Goal: Task Accomplishment & Management: Manage account settings

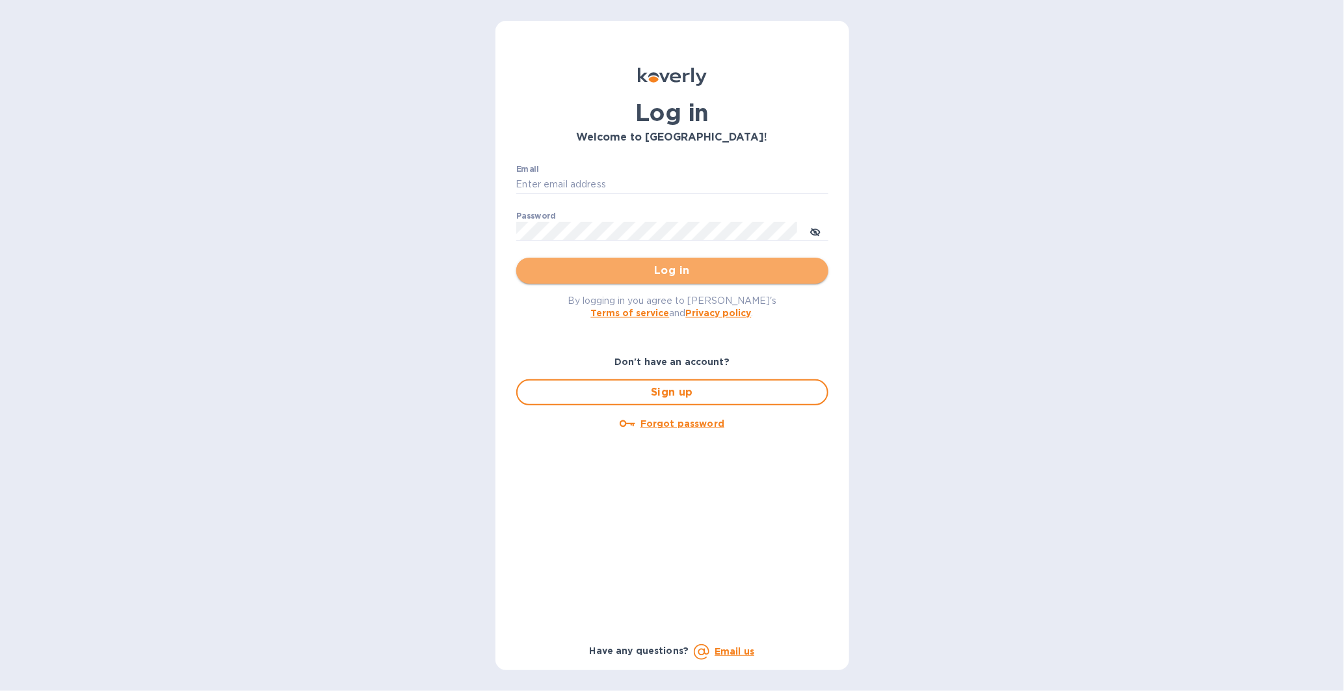
click at [689, 271] on span "Log in" at bounding box center [672, 271] width 291 height 16
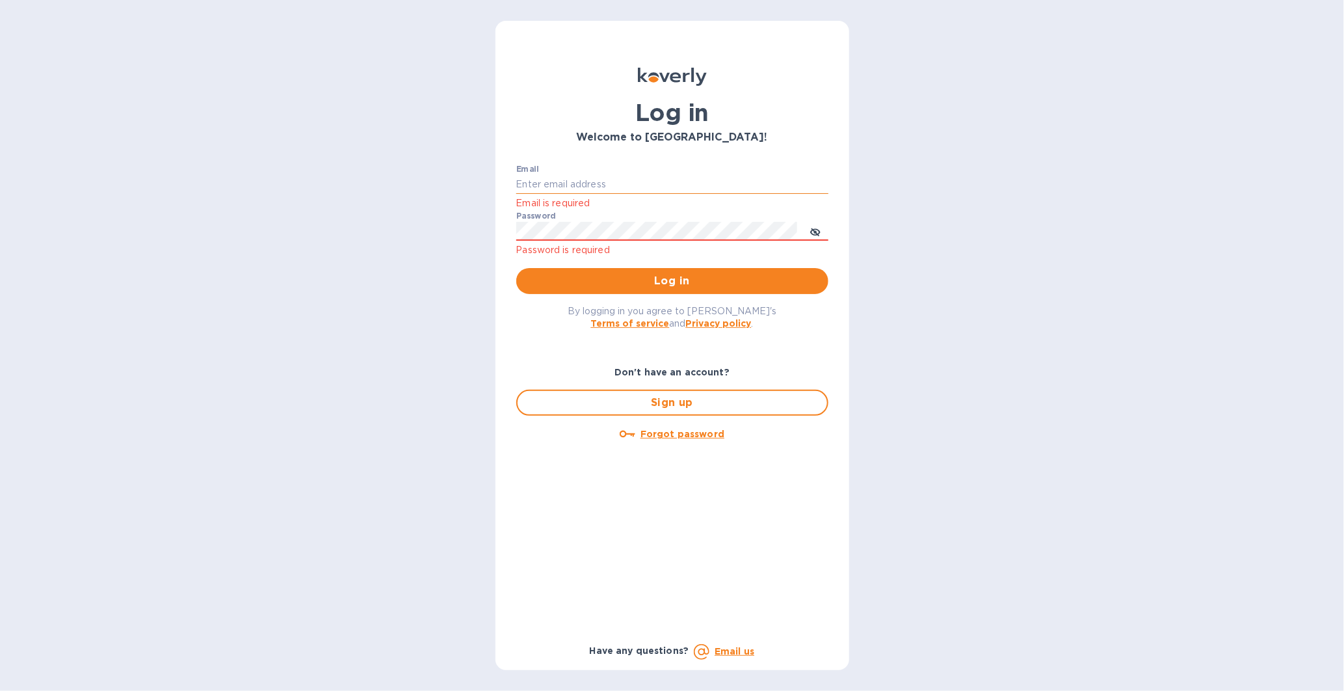
click at [654, 185] on input "Email" at bounding box center [672, 185] width 312 height 20
type input "billing@uagusa.com"
click at [629, 280] on span "Log in" at bounding box center [672, 281] width 291 height 16
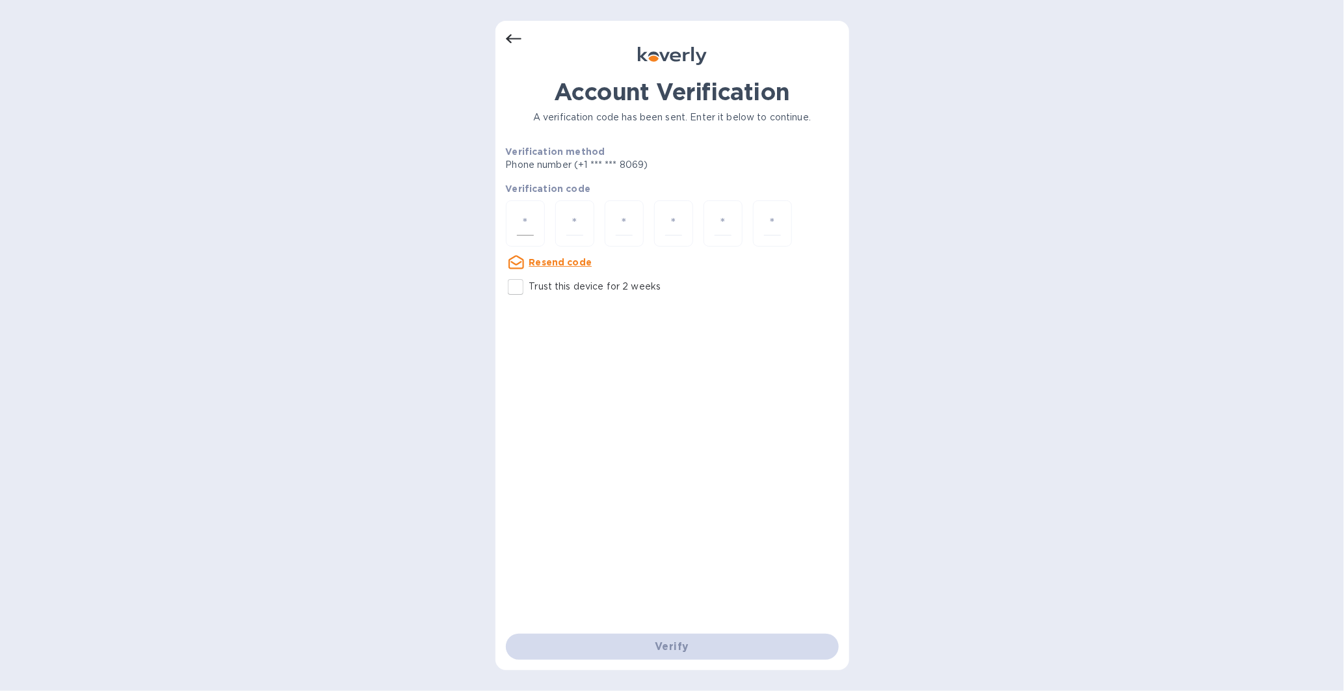
click at [530, 219] on input "number" at bounding box center [525, 223] width 17 height 24
type input "2"
type input "8"
type input "5"
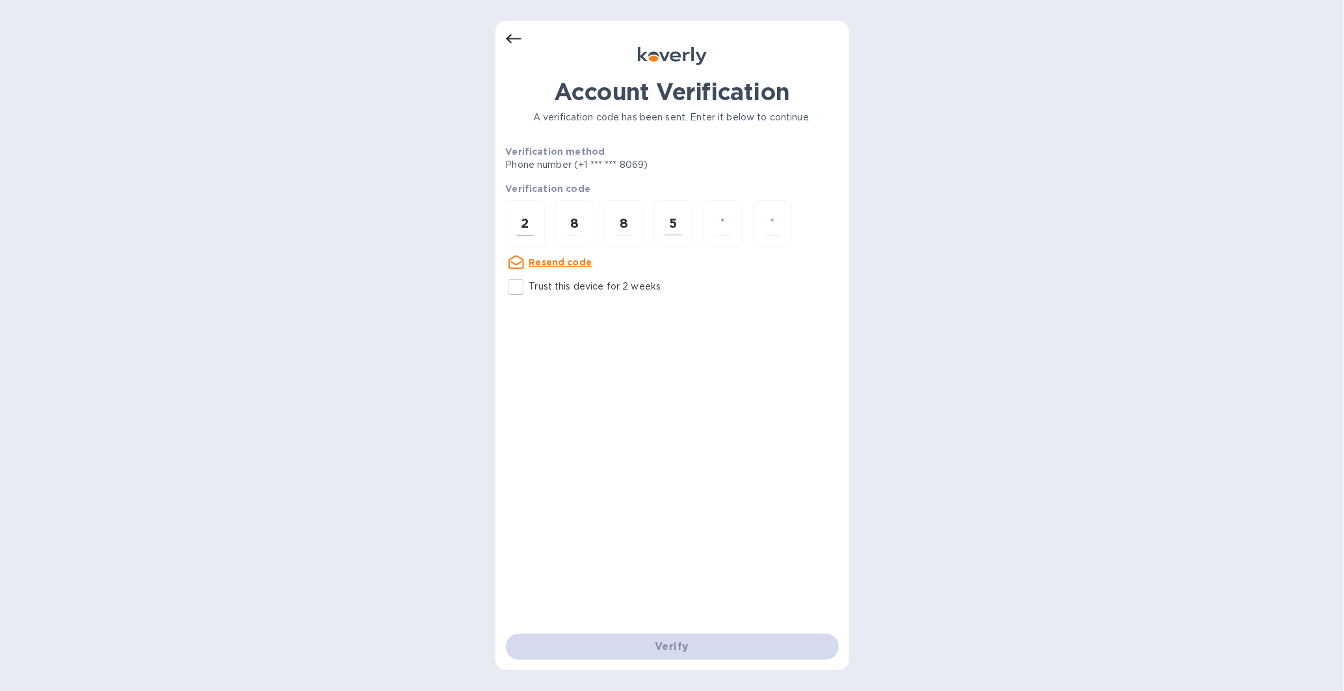
type input "2"
type input "5"
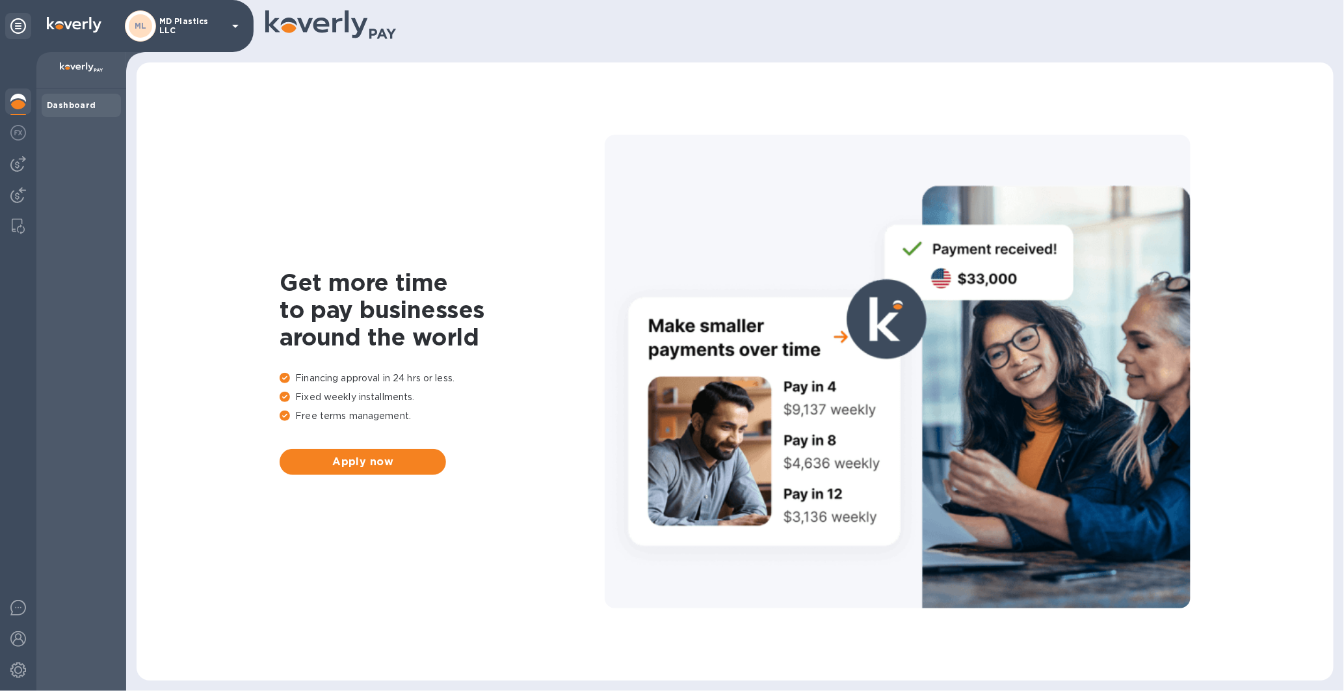
click at [133, 20] on div "ML" at bounding box center [140, 25] width 23 height 23
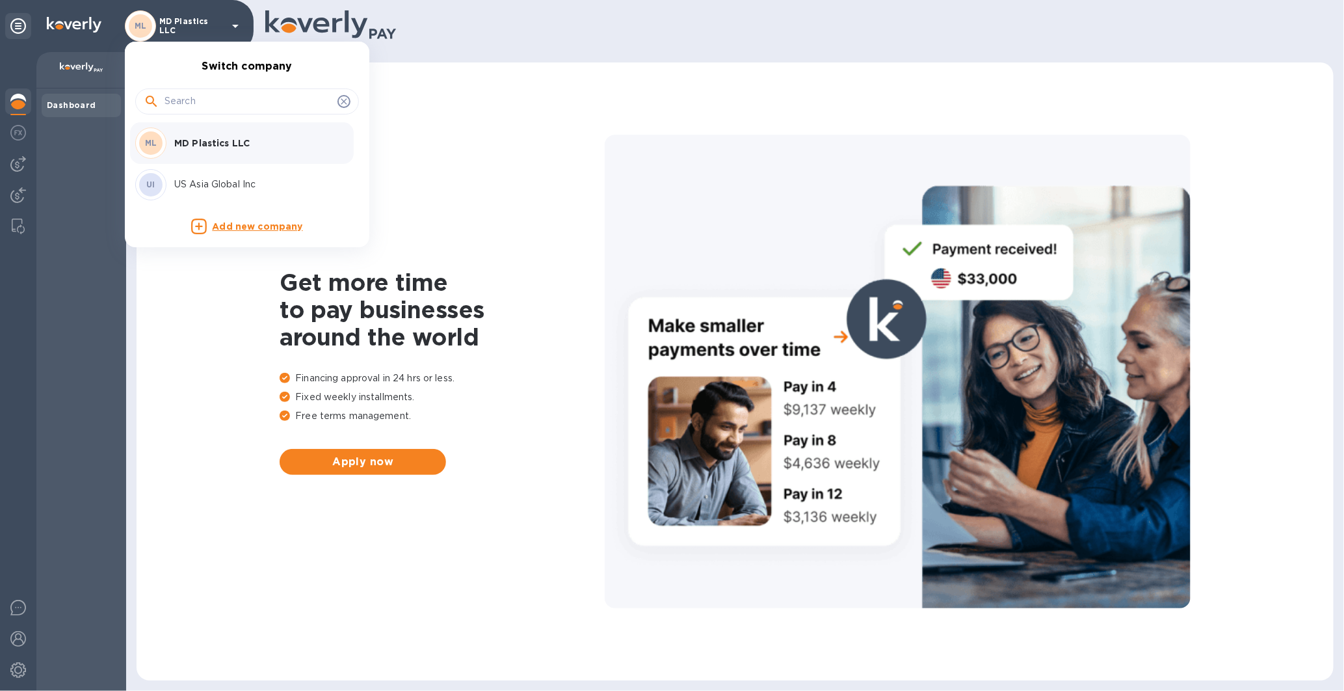
click at [176, 179] on p "US Asia Global Inc" at bounding box center [256, 185] width 164 height 14
